Goal: Task Accomplishment & Management: Manage account settings

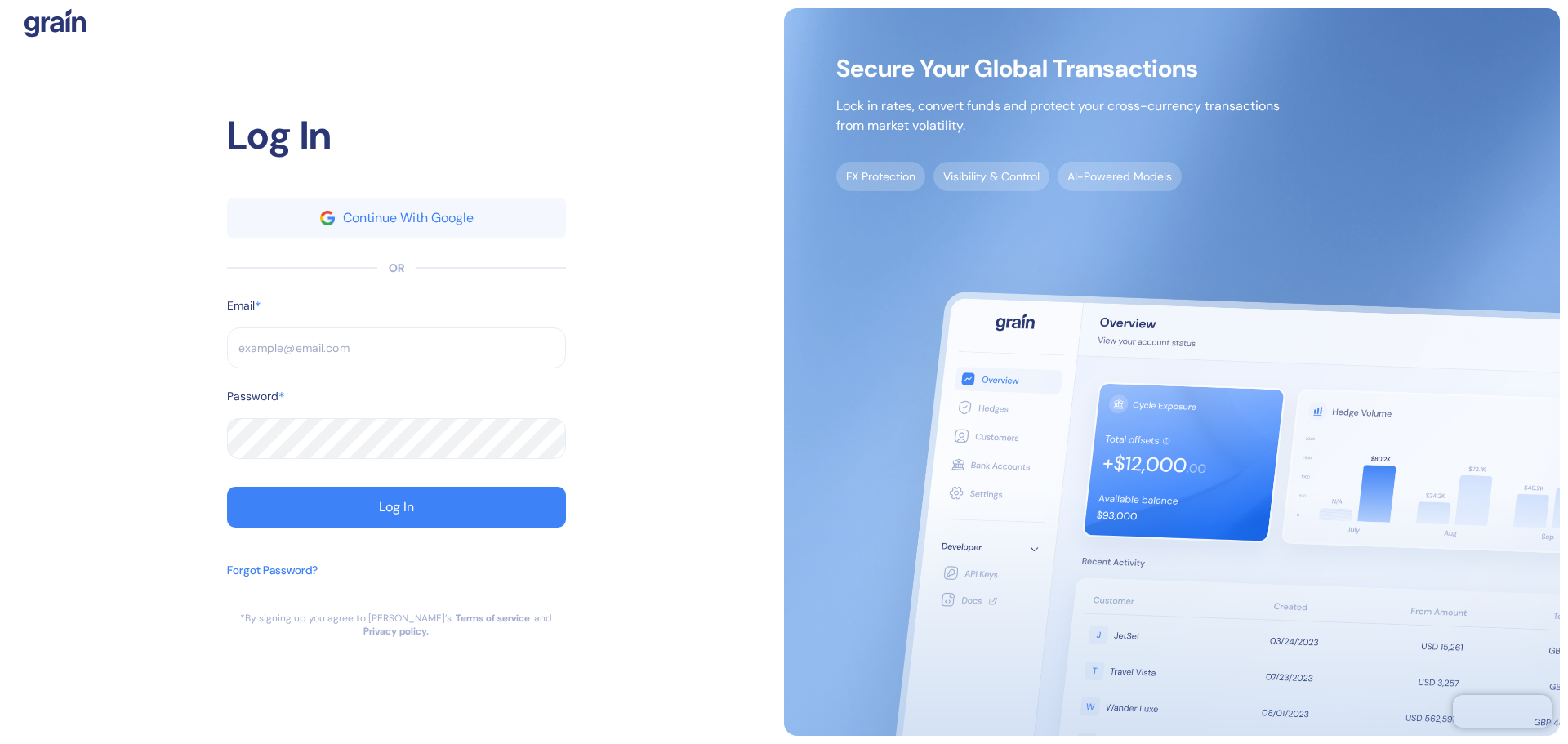
type input "[PERSON_NAME][EMAIL_ADDRESS][PERSON_NAME][DOMAIN_NAME]"
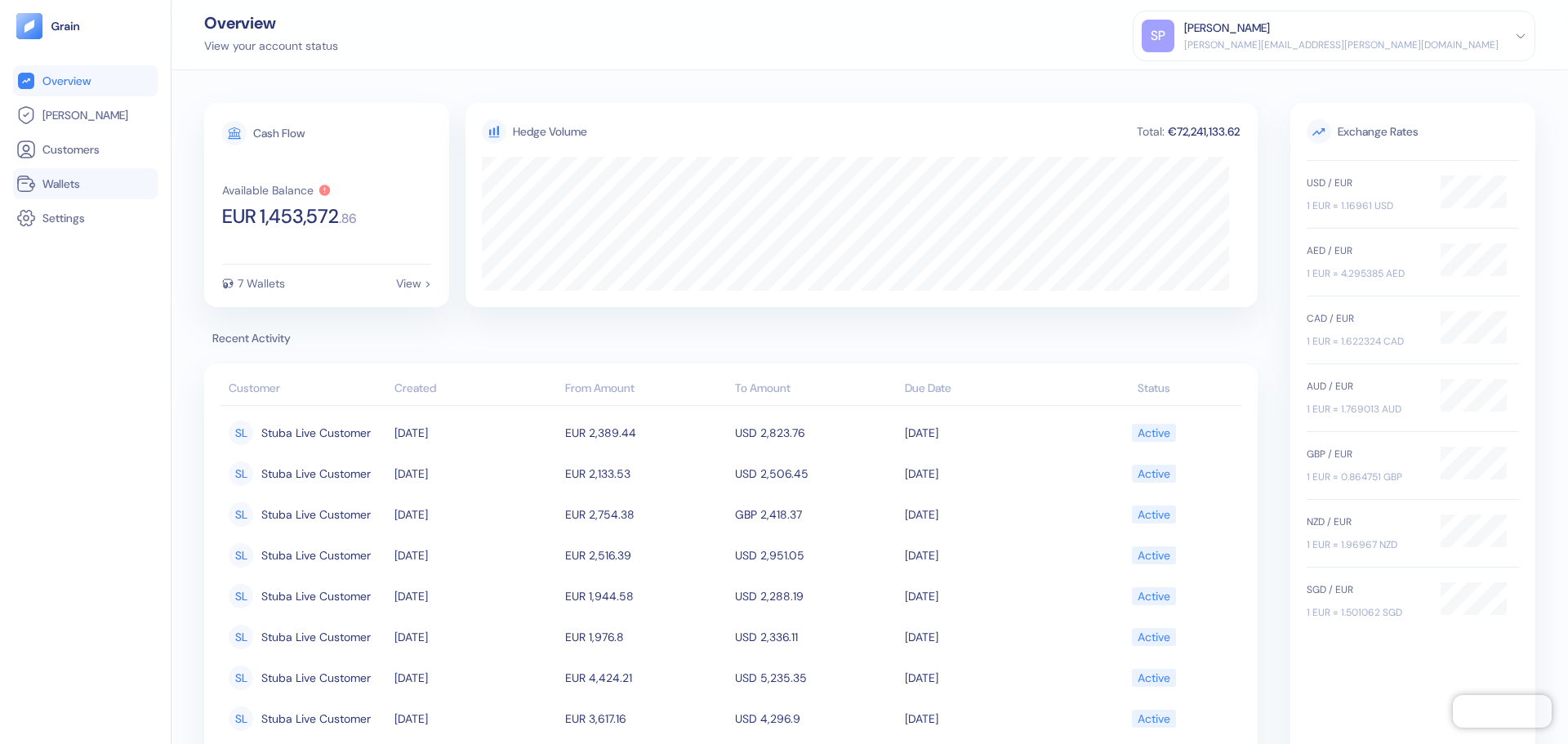
click at [67, 193] on li "Wallets" at bounding box center [85, 183] width 145 height 31
click at [79, 179] on span "Wallets" at bounding box center [61, 183] width 37 height 16
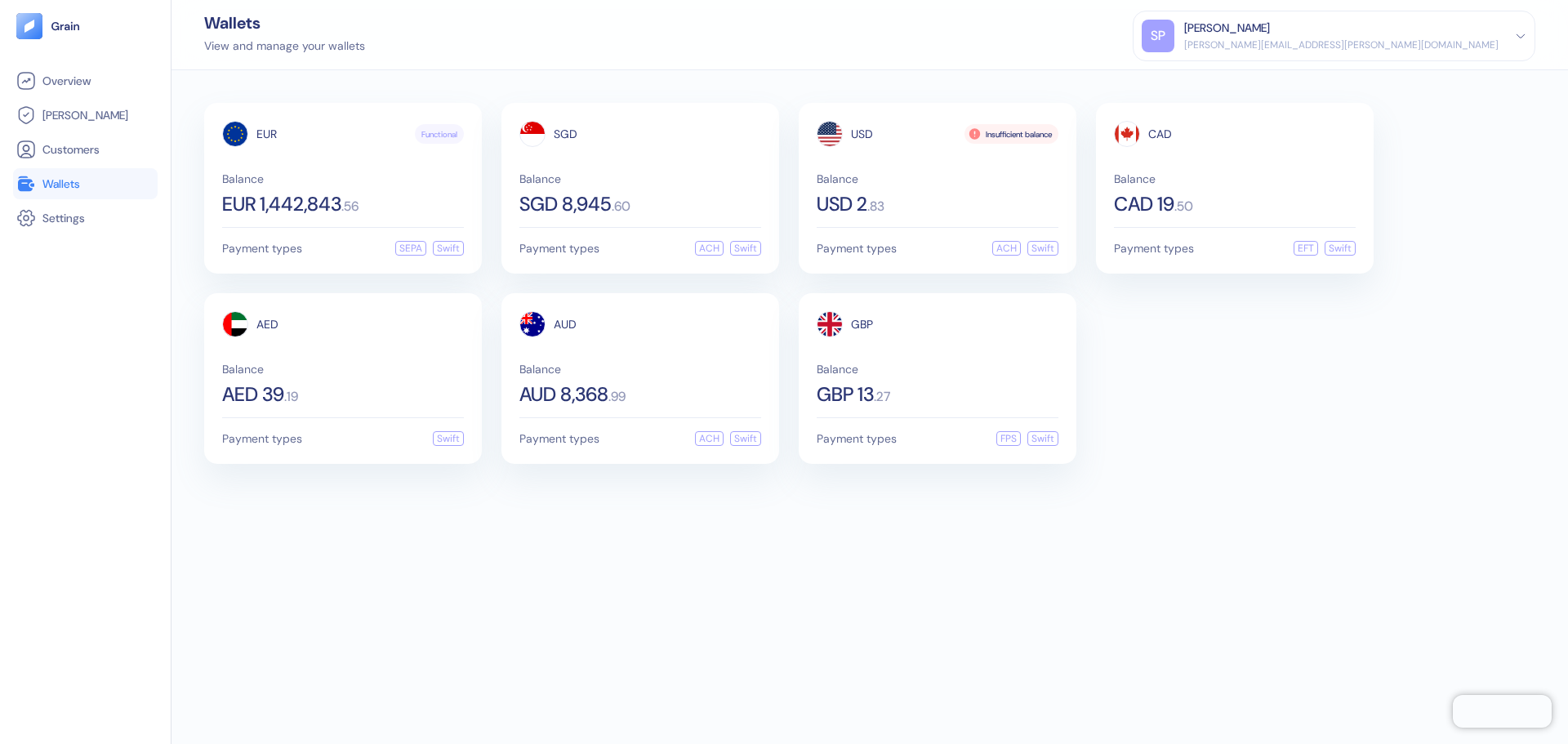
click at [132, 306] on div "Overview [PERSON_NAME] Customers Wallets Settings" at bounding box center [85, 392] width 145 height 653
click at [949, 628] on div "EUR Functional Balance EUR 1,442,843 . 56 Payment types SEPA Swift SGD Balance …" at bounding box center [869, 407] width 1397 height 674
